Goal: Transaction & Acquisition: Purchase product/service

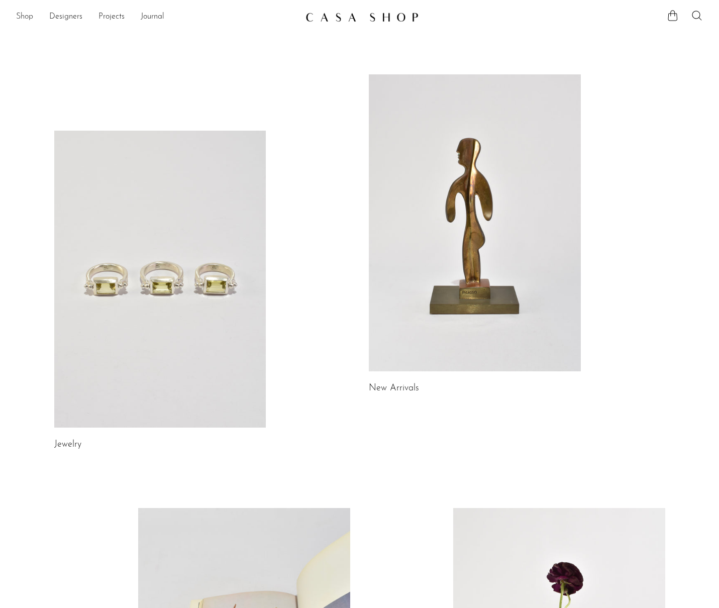
click at [21, 18] on link "Shop" at bounding box center [24, 17] width 17 height 13
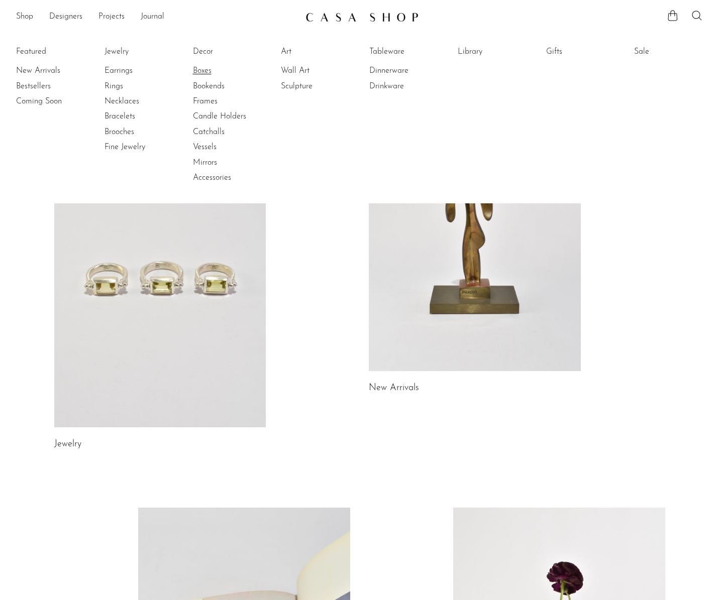
click at [208, 73] on link "Boxes" at bounding box center [230, 70] width 75 height 11
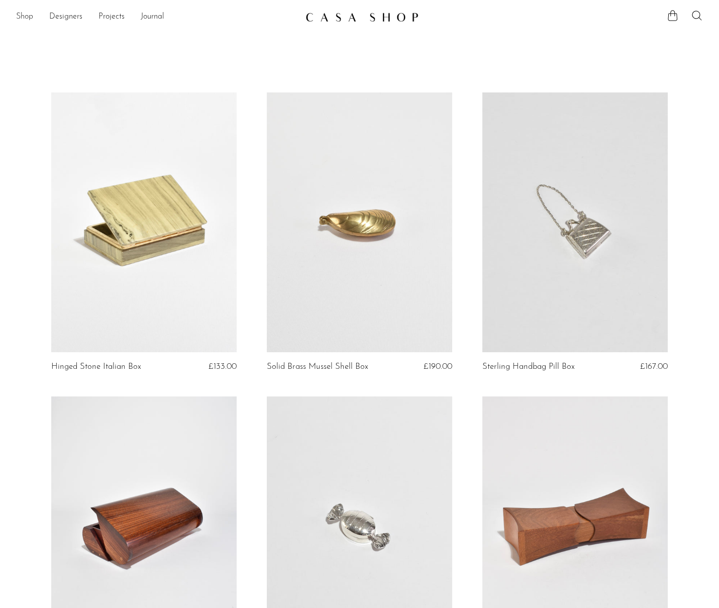
click at [32, 17] on link "Shop" at bounding box center [24, 17] width 17 height 13
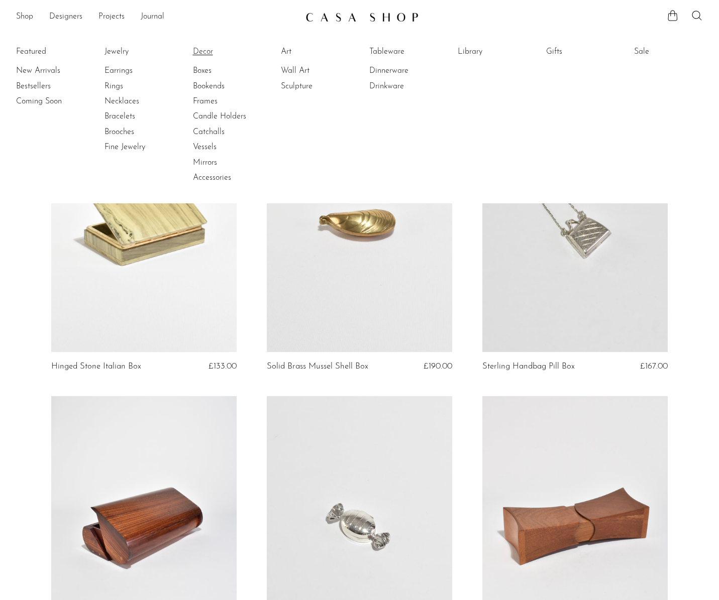
click at [209, 49] on link "Decor" at bounding box center [230, 51] width 75 height 11
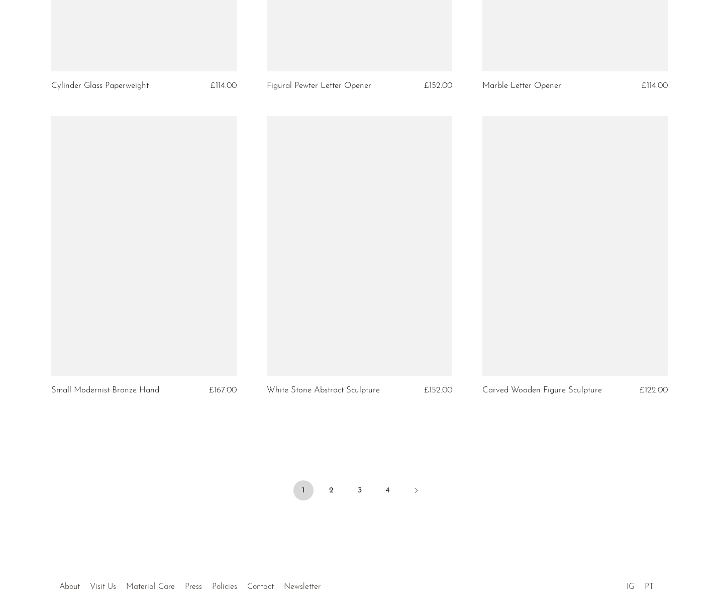
scroll to position [3397, 0]
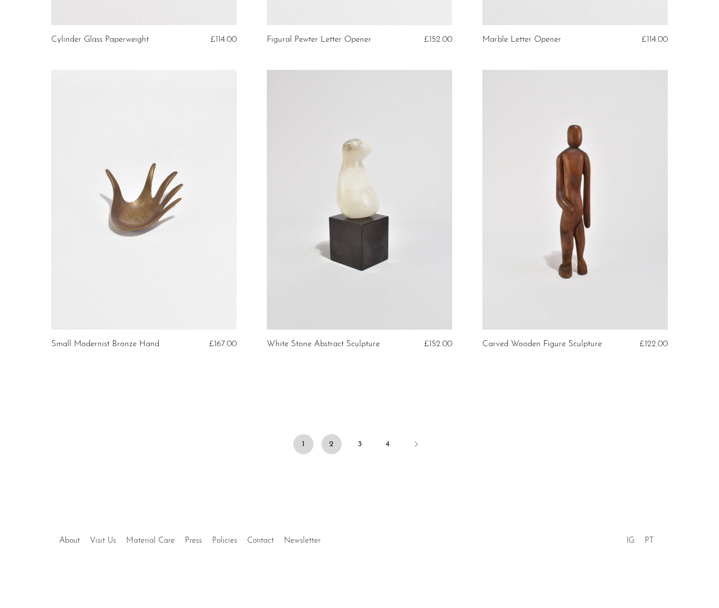
click at [335, 449] on link "2" at bounding box center [332, 444] width 20 height 20
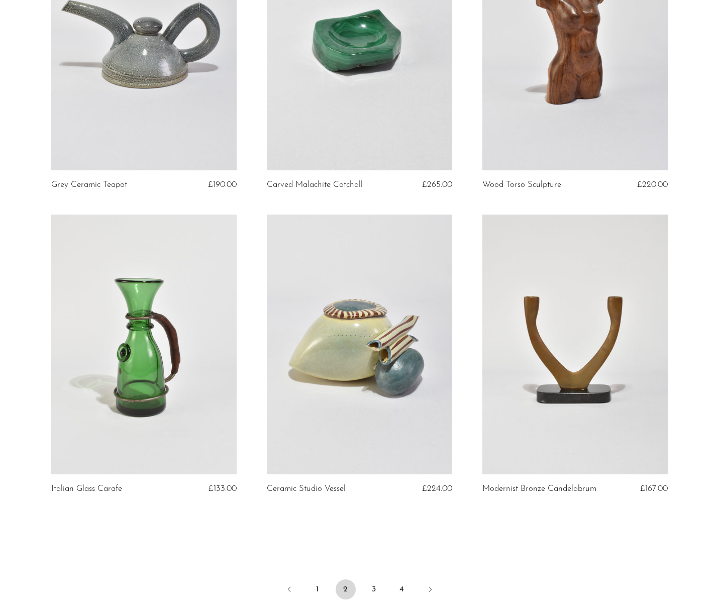
scroll to position [3369, 0]
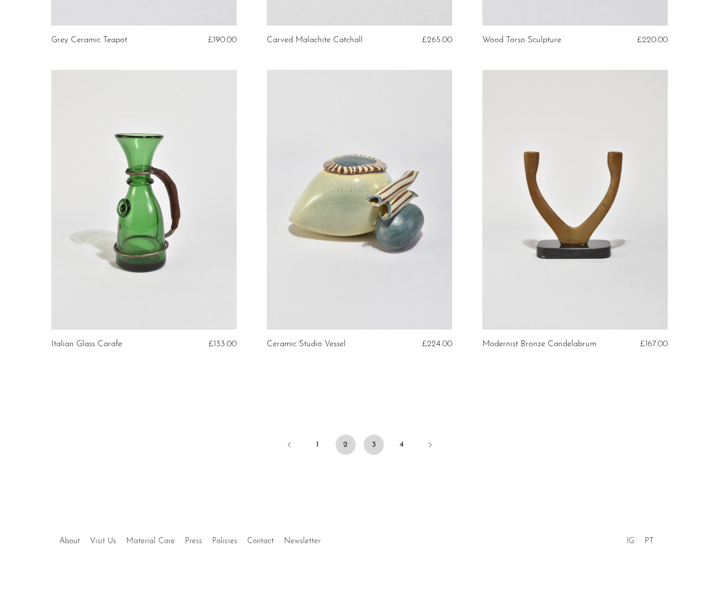
click at [374, 445] on link "3" at bounding box center [374, 445] width 20 height 20
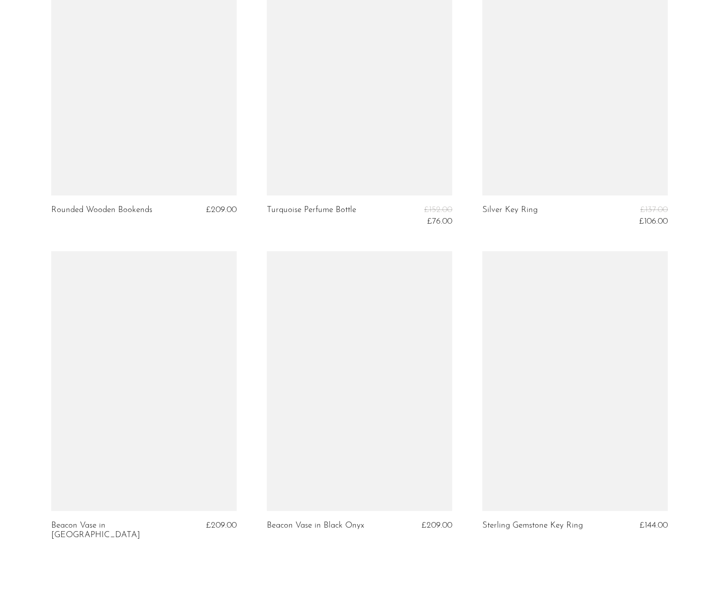
scroll to position [3357, 0]
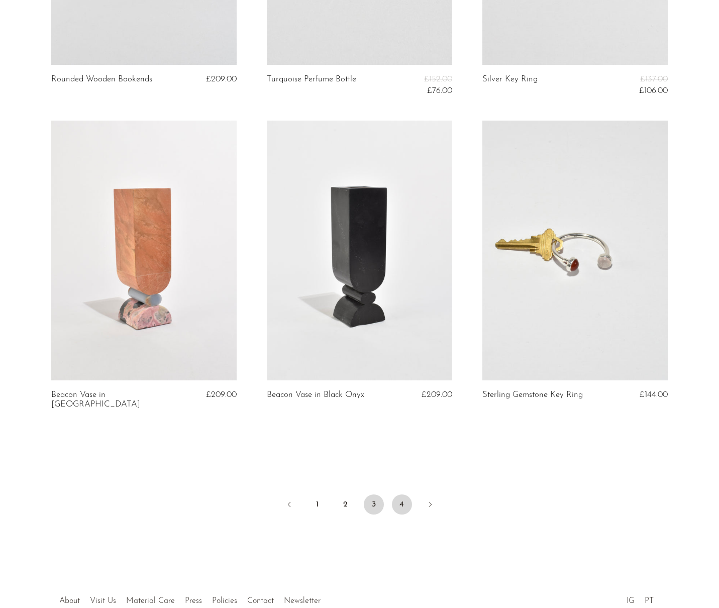
click at [400, 494] on link "4" at bounding box center [402, 504] width 20 height 20
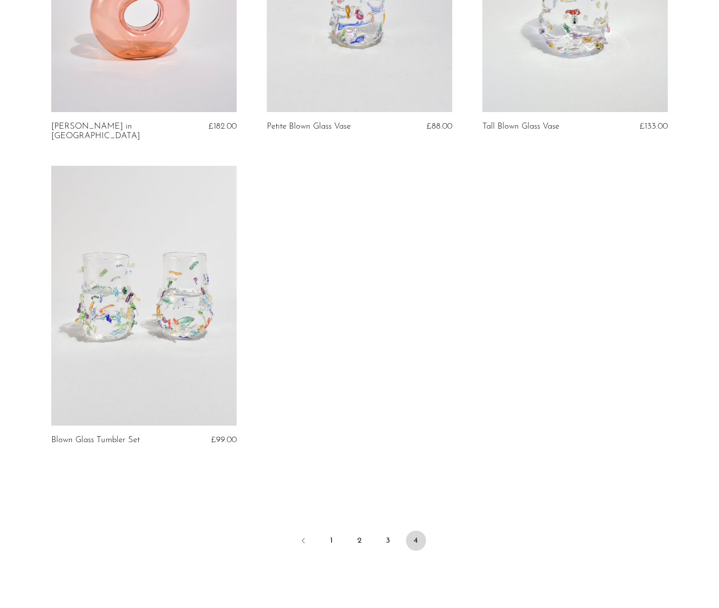
scroll to position [2208, 0]
